Goal: Navigation & Orientation: Find specific page/section

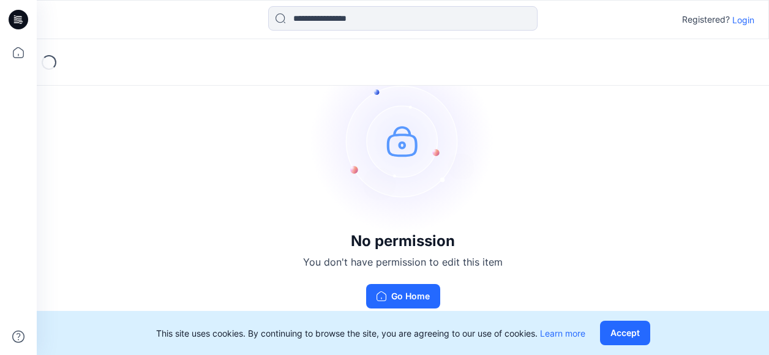
click at [741, 22] on p "Login" at bounding box center [744, 19] width 22 height 13
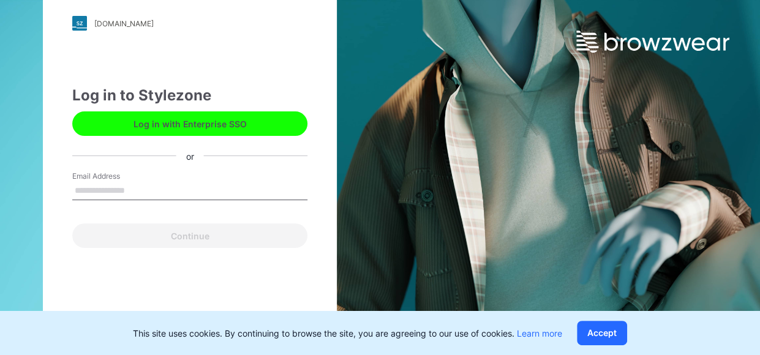
click at [111, 181] on label "Email Address" at bounding box center [115, 176] width 86 height 11
click at [111, 182] on input "Email Address" at bounding box center [189, 191] width 235 height 18
click at [108, 191] on input "Email Address" at bounding box center [189, 191] width 235 height 18
paste input "**********"
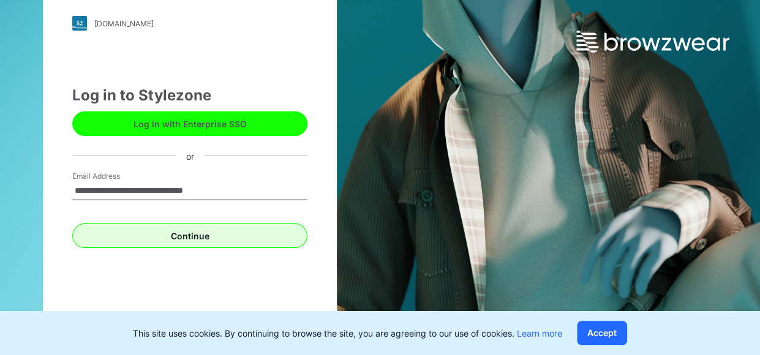
type input "**********"
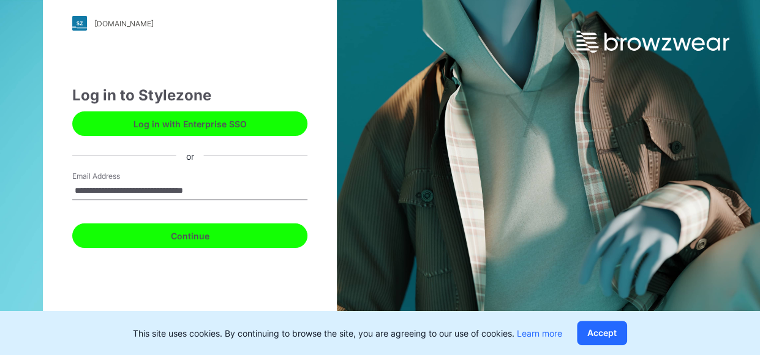
click at [110, 238] on button "Continue" at bounding box center [189, 236] width 235 height 25
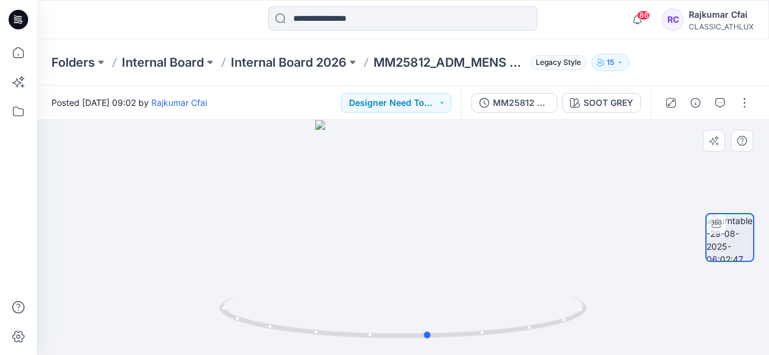
drag, startPoint x: 439, startPoint y: 340, endPoint x: 464, endPoint y: 349, distance: 27.3
click at [464, 349] on div at bounding box center [403, 237] width 733 height 235
click at [273, 70] on p "Internal Board 2026" at bounding box center [289, 62] width 116 height 17
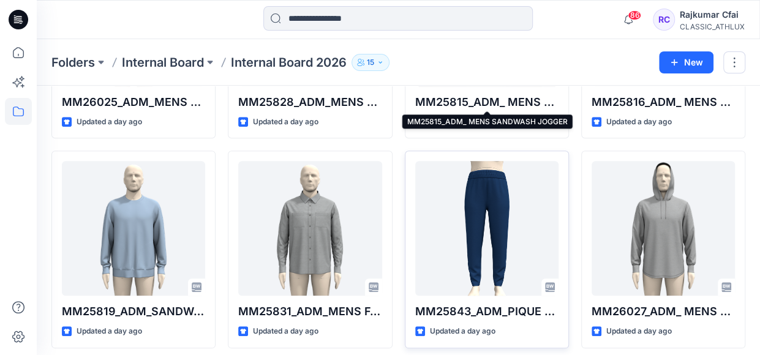
scroll to position [542, 0]
